Goal: Information Seeking & Learning: Learn about a topic

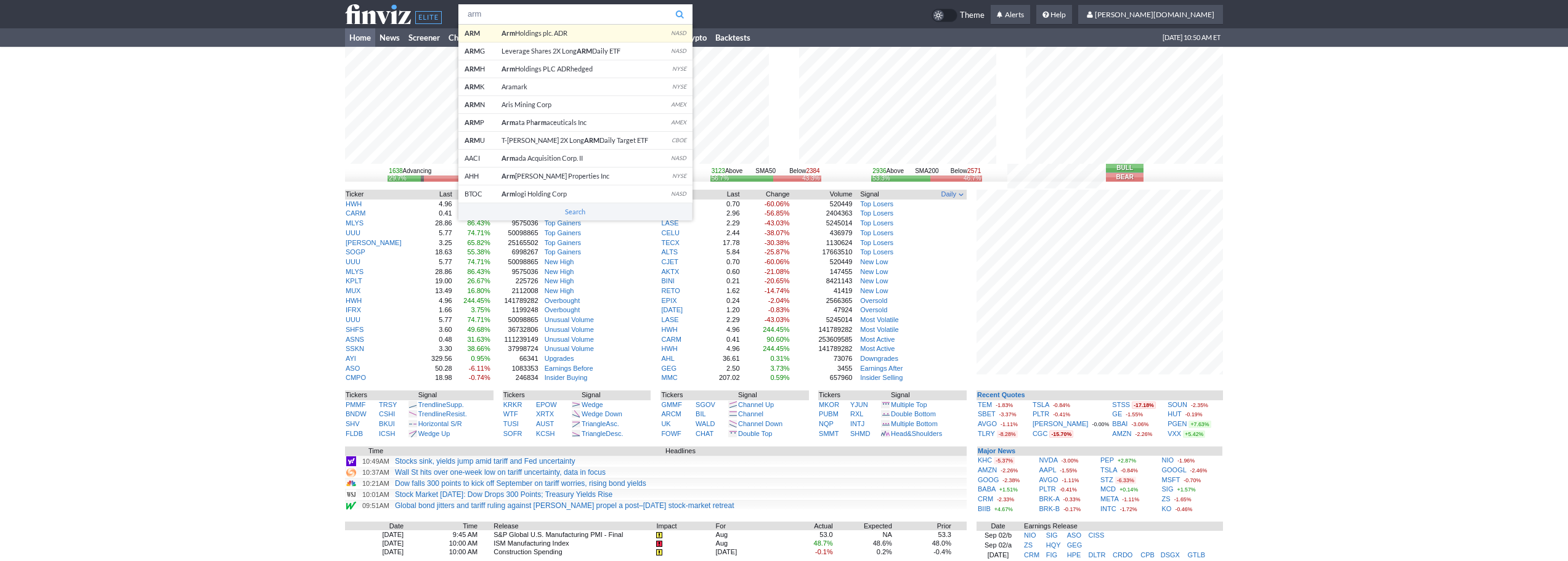
type input "arm"
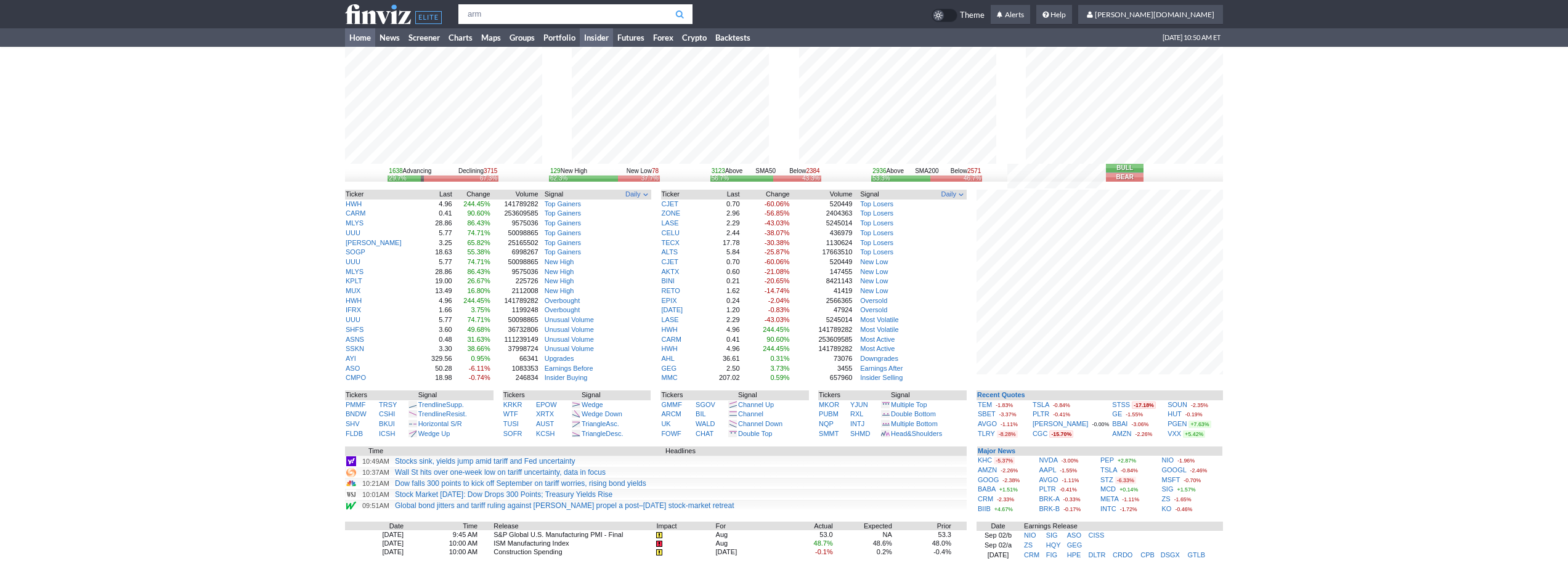
click at [608, 30] on body "arm ARM Arm Holdings plc. ADR NASD ARM G Leverage Shares 2X Long ARM Daily ETF …" at bounding box center [784, 390] width 1568 height 779
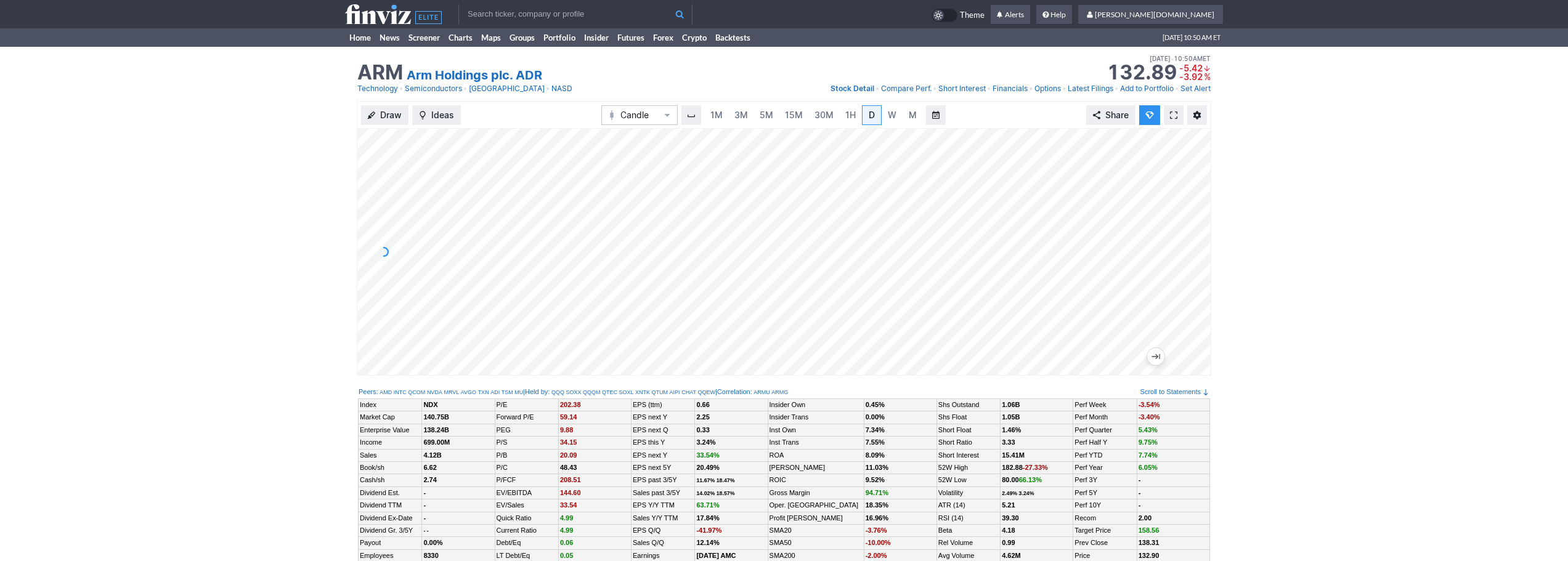
click at [729, 99] on div "ARM Arm Holdings plc. ADR Last Close [DATE] • 10:50AM ET 132.90 Dollar change -…" at bounding box center [784, 73] width 878 height 54
click at [747, 111] on span "3M" at bounding box center [741, 114] width 13 height 10
